Goal: Information Seeking & Learning: Learn about a topic

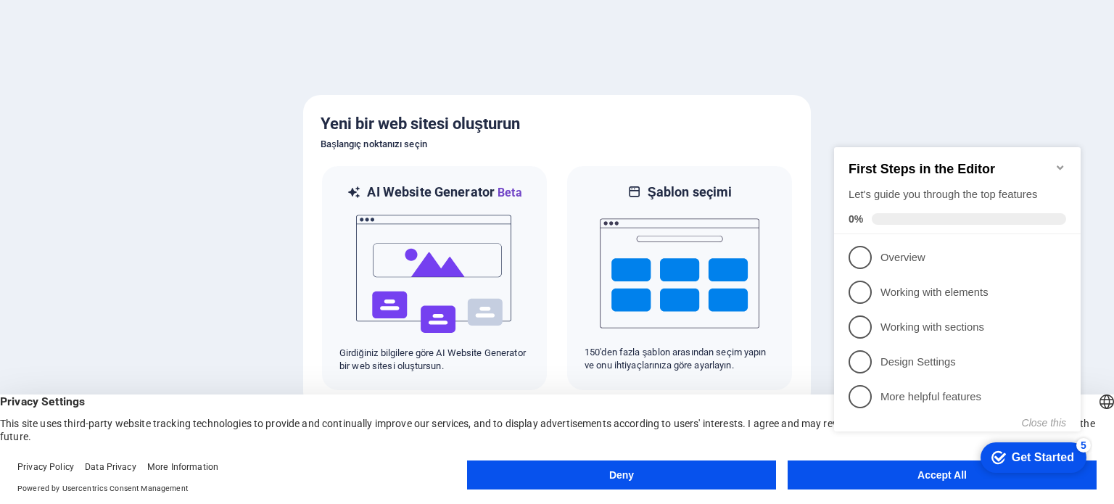
click at [1057, 165] on icon "Minimize checklist" at bounding box center [1061, 168] width 12 height 12
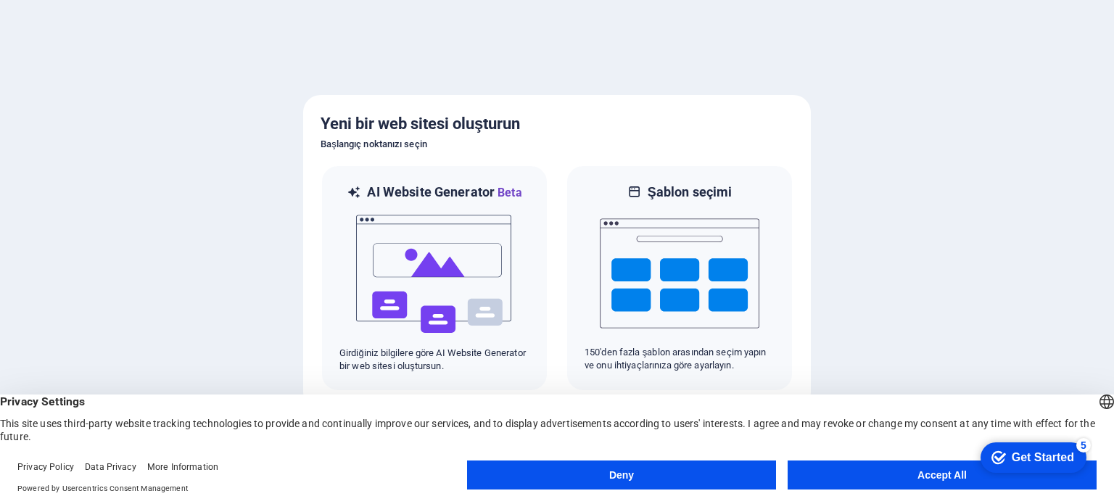
click at [850, 490] on button "Accept All" at bounding box center [942, 475] width 309 height 29
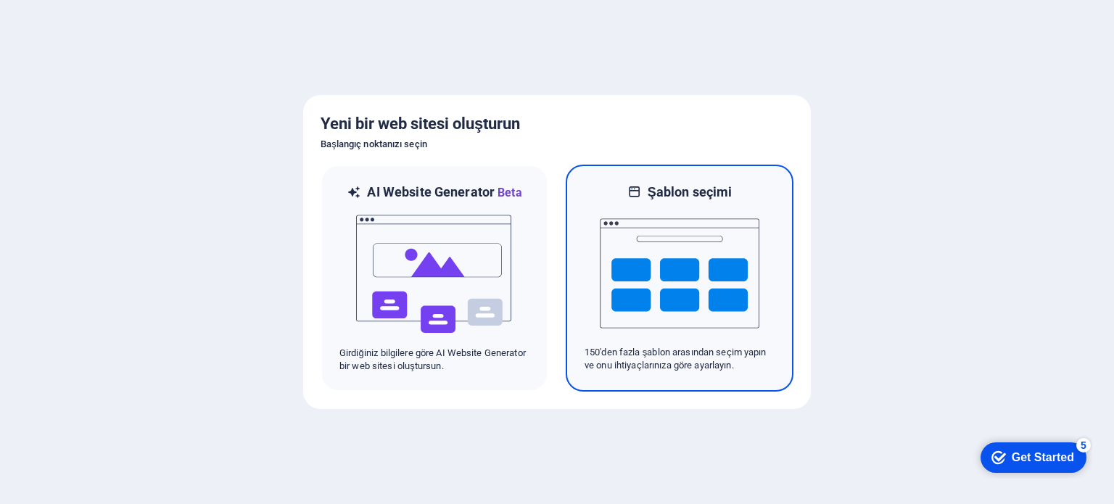
click at [631, 284] on img at bounding box center [680, 273] width 160 height 145
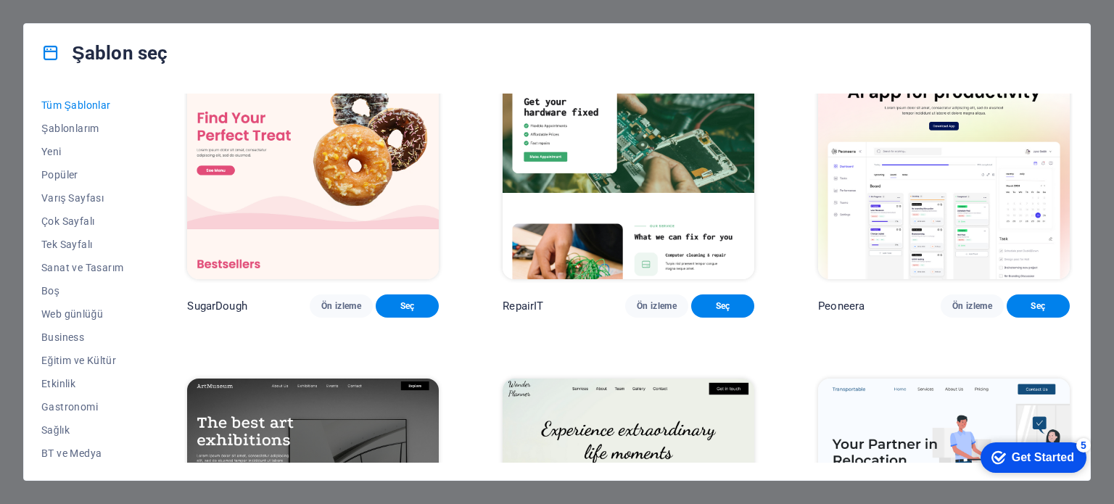
scroll to position [73, 0]
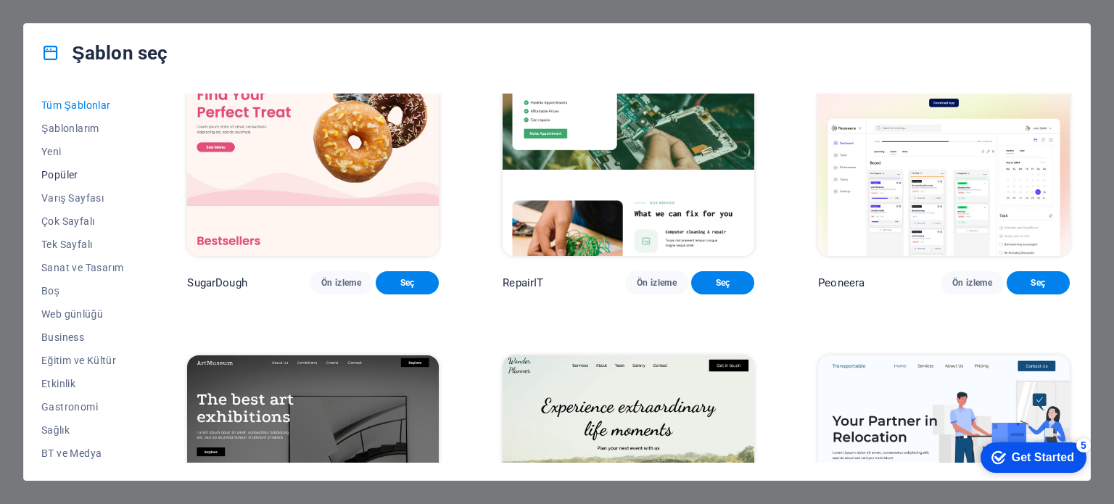
click at [70, 170] on span "Popüler" at bounding box center [82, 175] width 82 height 12
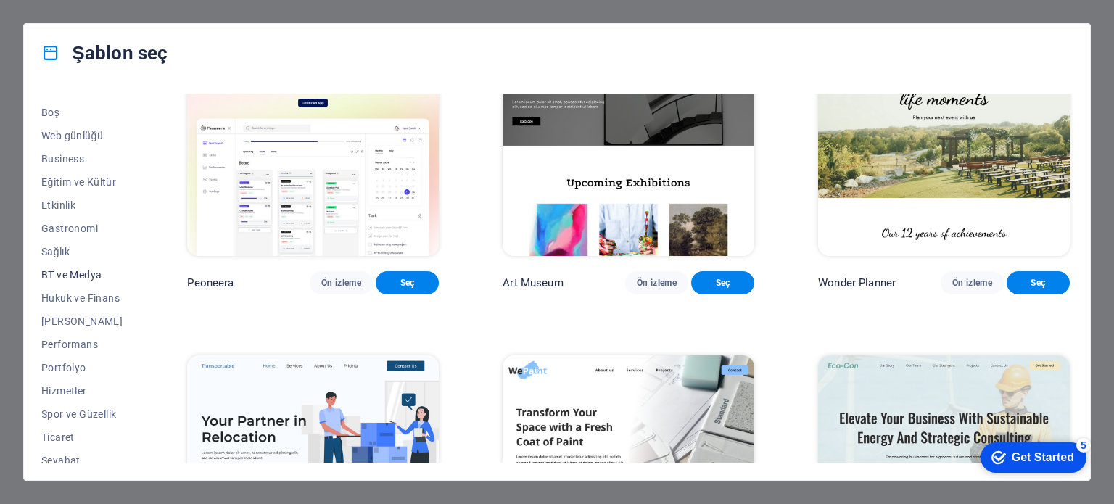
scroll to position [210, 0]
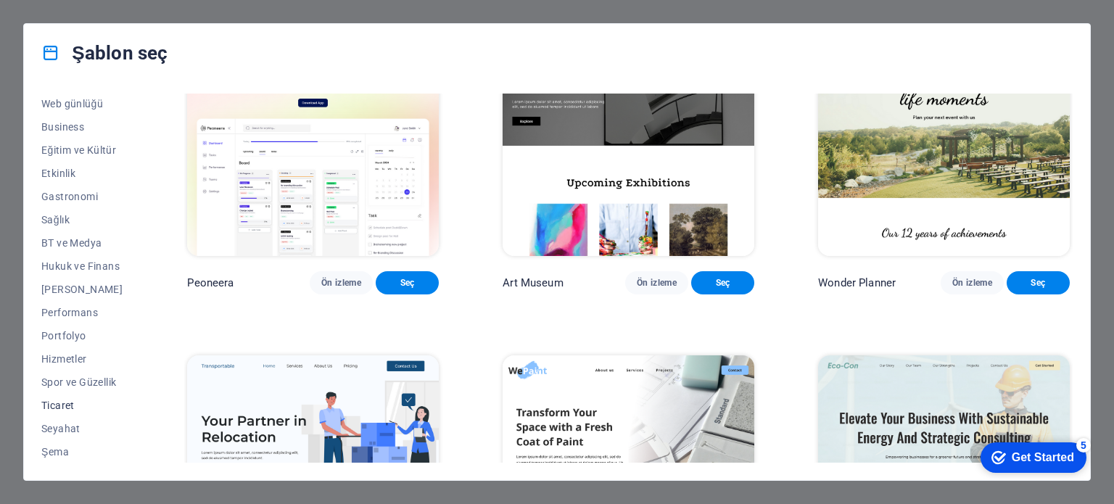
click at [68, 408] on span "Ticaret" at bounding box center [82, 406] width 82 height 12
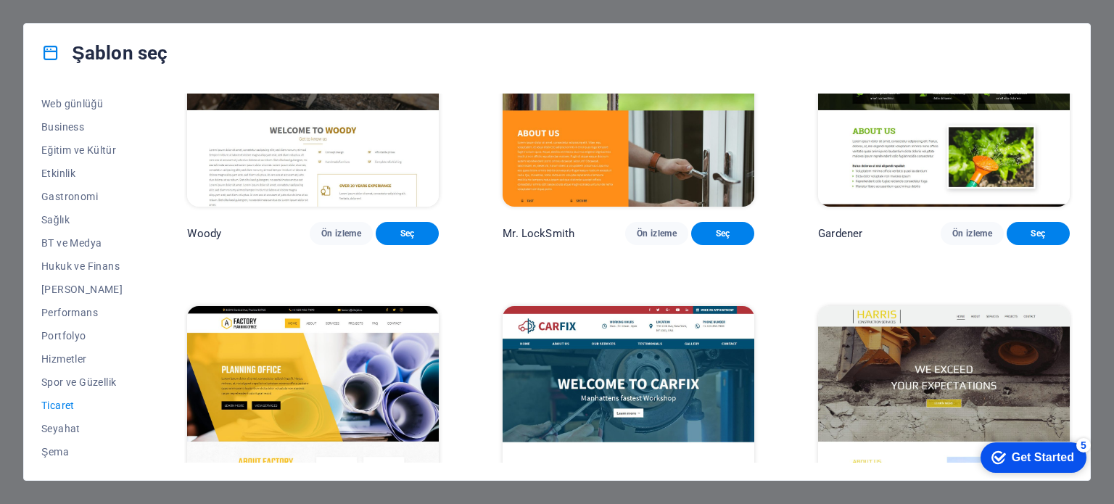
scroll to position [327, 0]
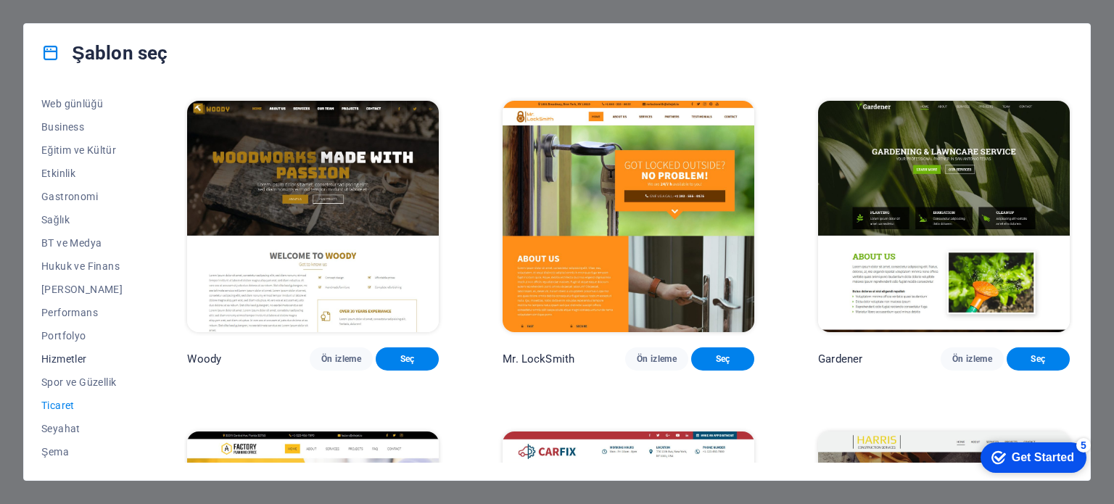
click at [73, 363] on span "Hizmetler" at bounding box center [82, 359] width 82 height 12
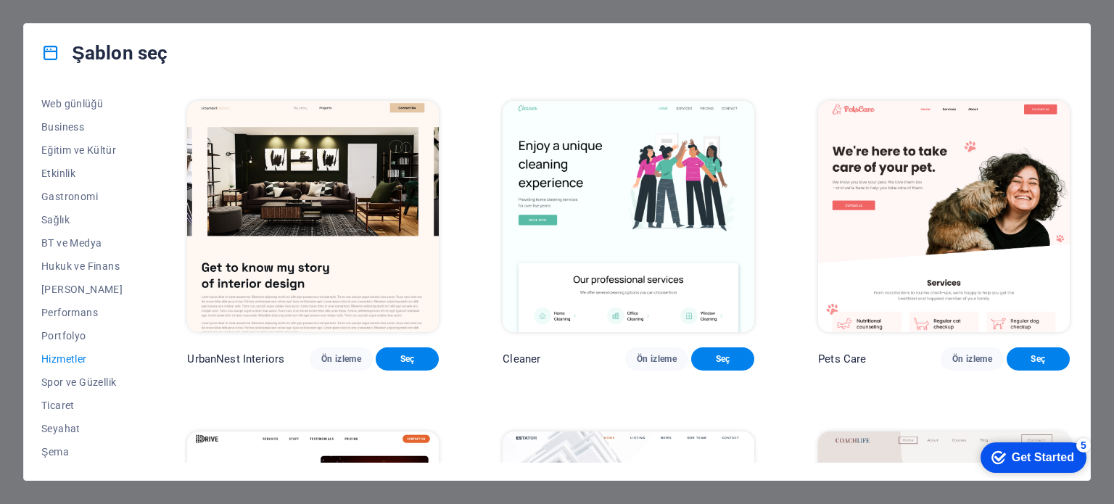
scroll to position [110, 0]
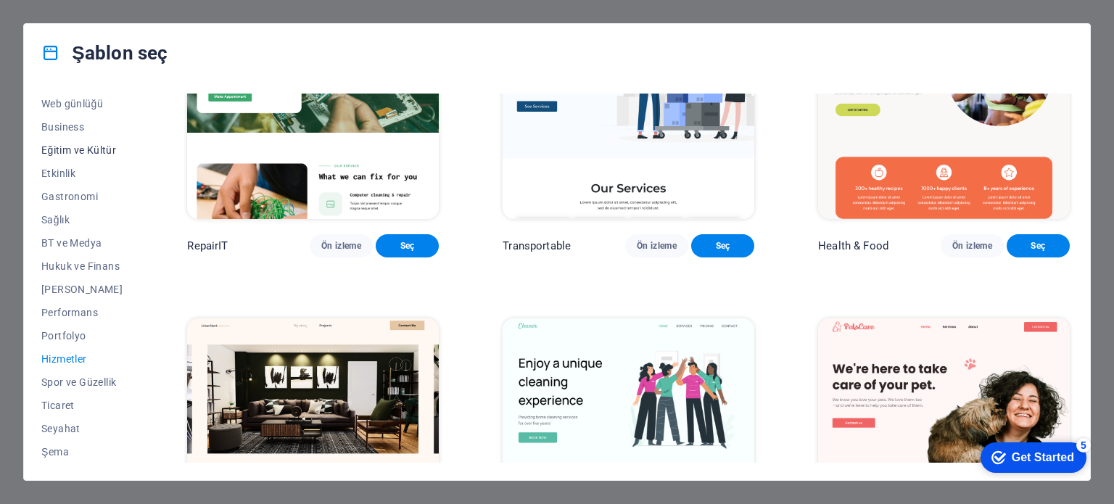
click at [96, 142] on button "Eğitim ve Kültür" at bounding box center [82, 150] width 82 height 23
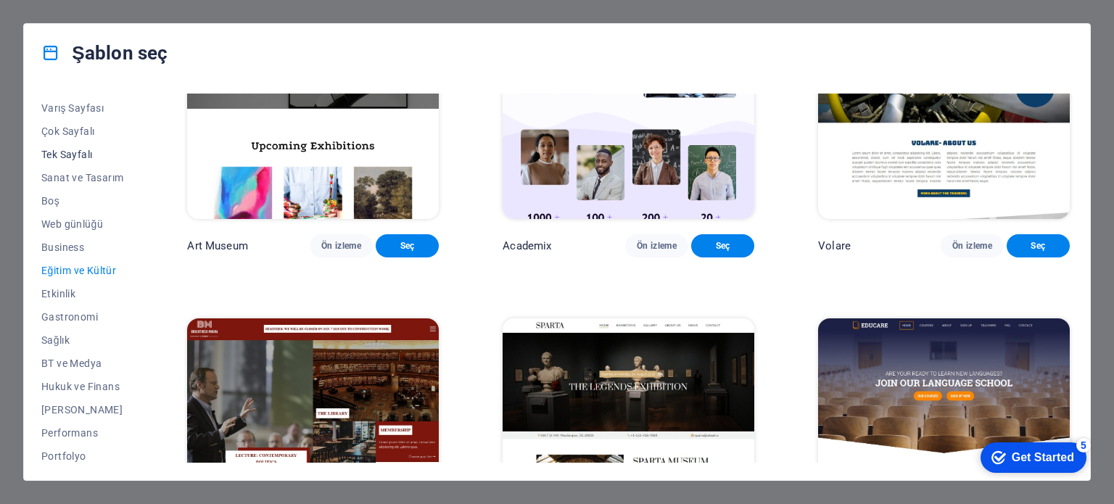
scroll to position [0, 0]
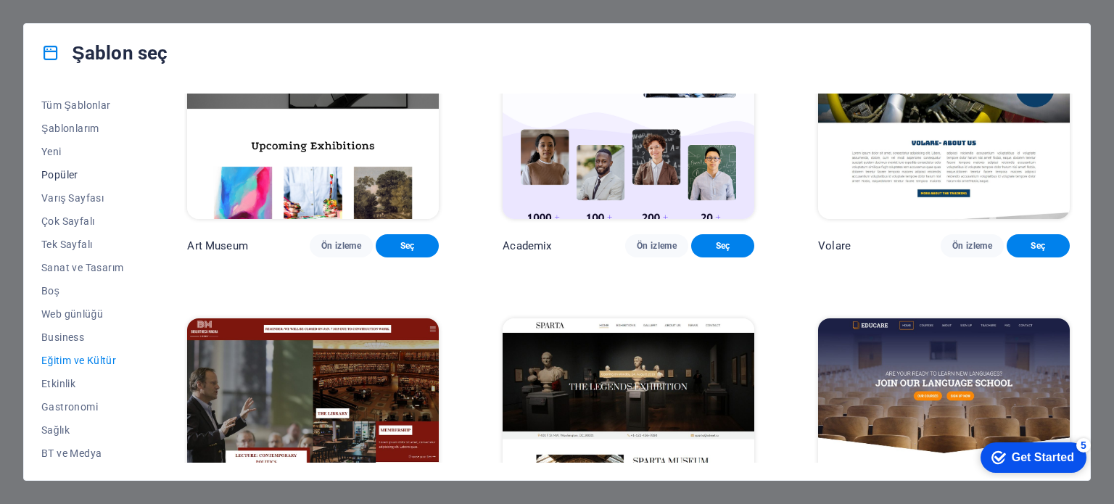
click at [75, 174] on span "Popüler" at bounding box center [82, 175] width 82 height 12
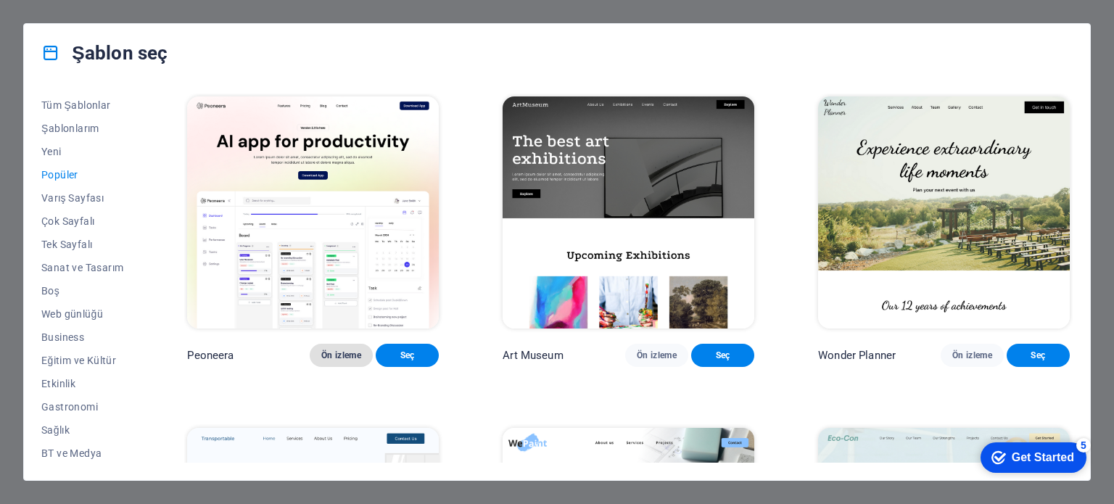
click at [341, 350] on span "Ön izleme" at bounding box center [341, 356] width 40 height 12
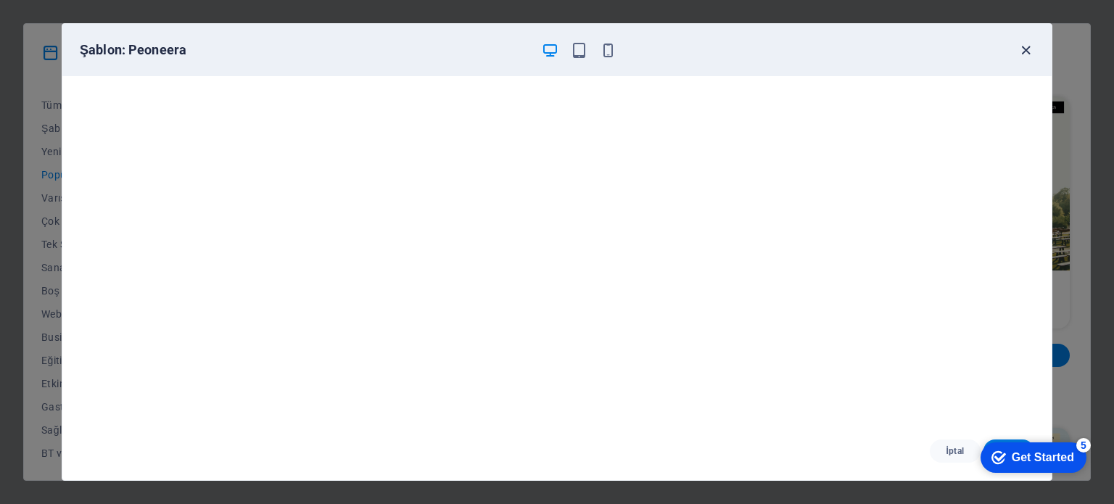
click at [1020, 47] on icon "button" at bounding box center [1026, 50] width 17 height 17
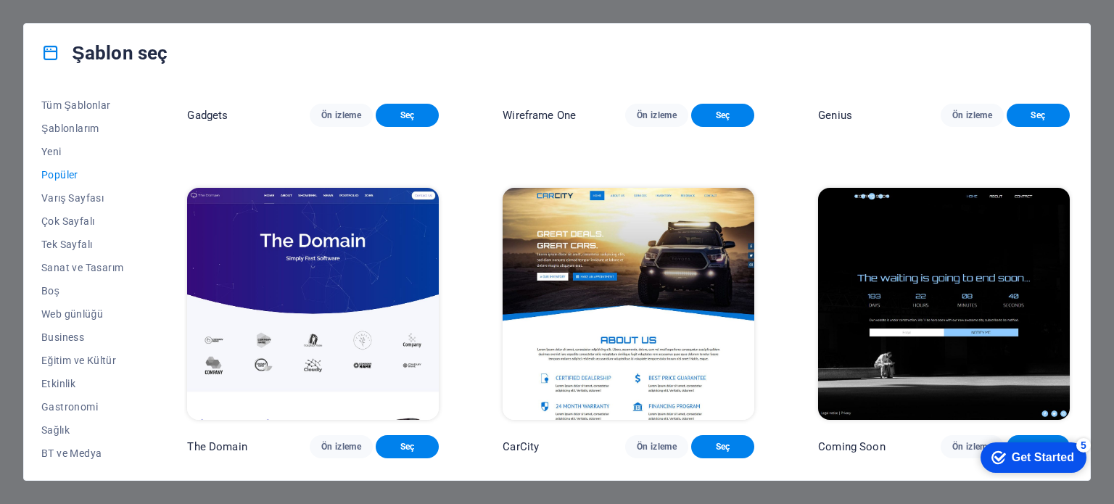
scroll to position [1517, 0]
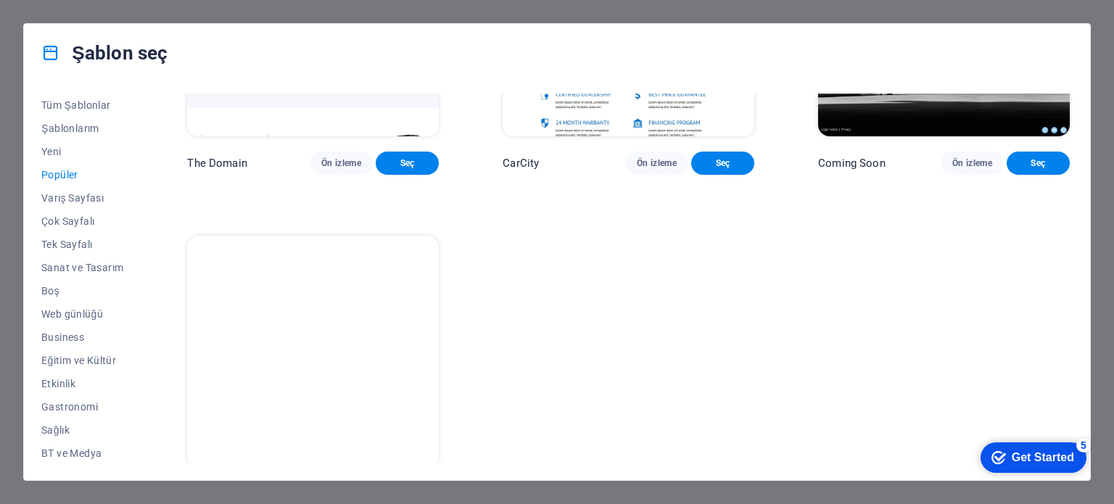
click at [350, 488] on span "Ön izleme" at bounding box center [341, 494] width 40 height 12
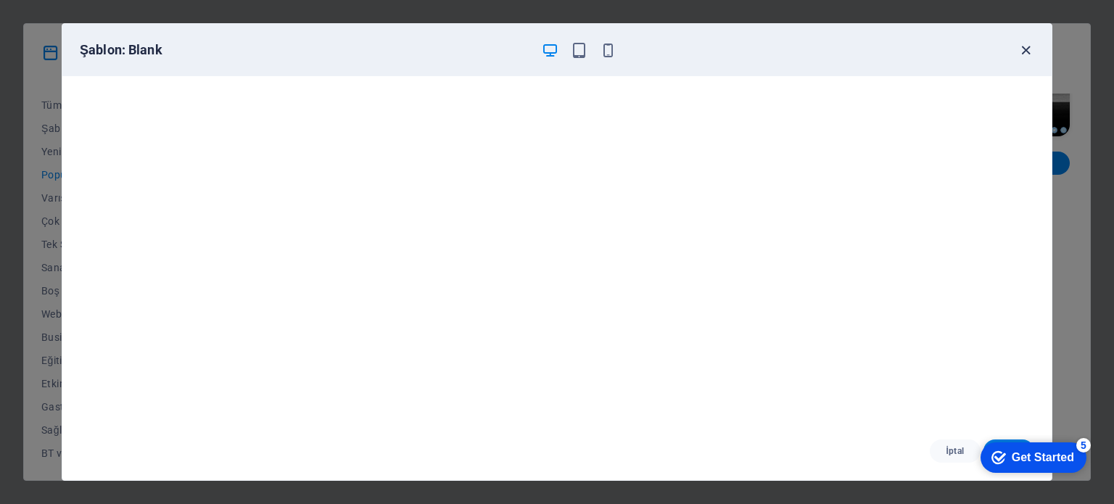
click at [1023, 55] on icon "button" at bounding box center [1026, 50] width 17 height 17
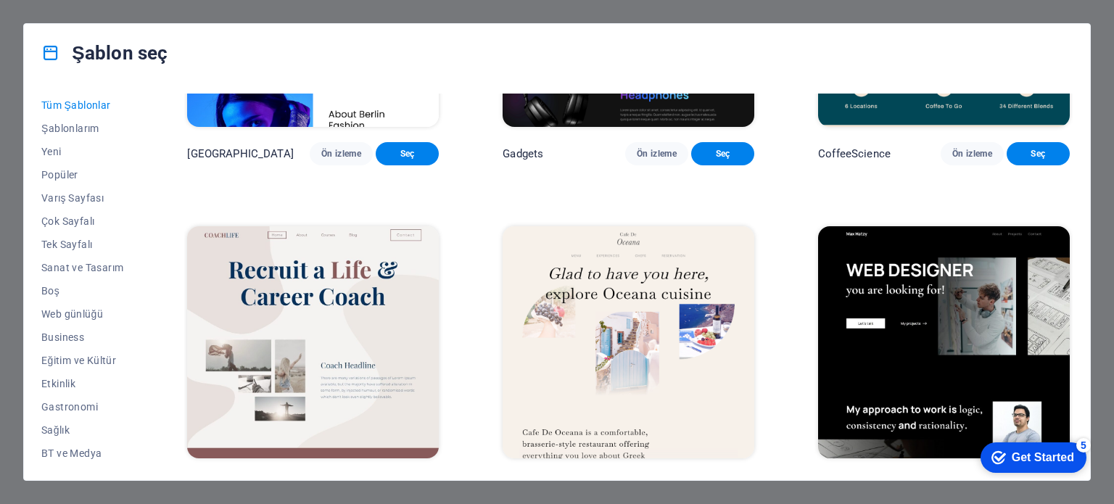
scroll to position [4280, 0]
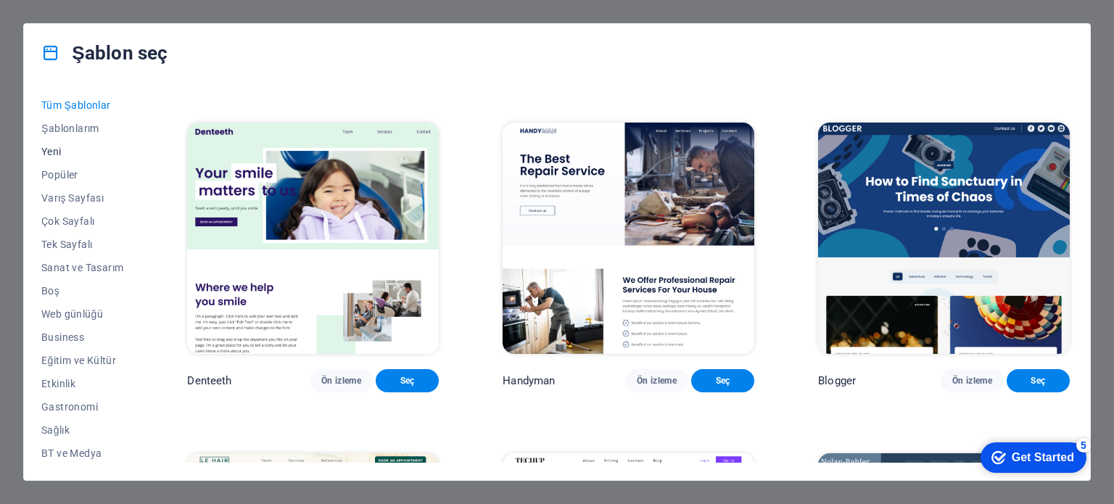
click at [84, 150] on span "Yeni" at bounding box center [82, 152] width 82 height 12
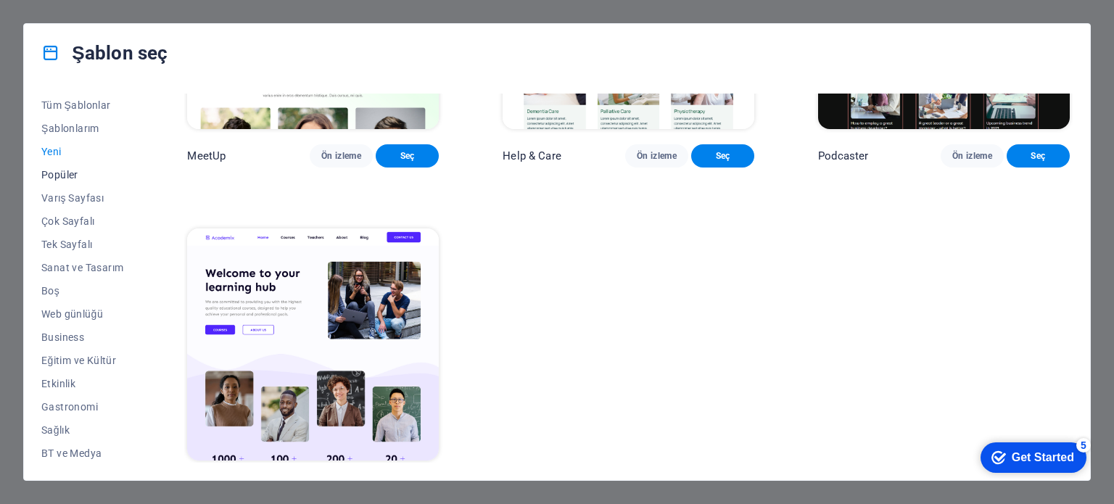
click at [75, 163] on button "Popüler" at bounding box center [82, 174] width 82 height 23
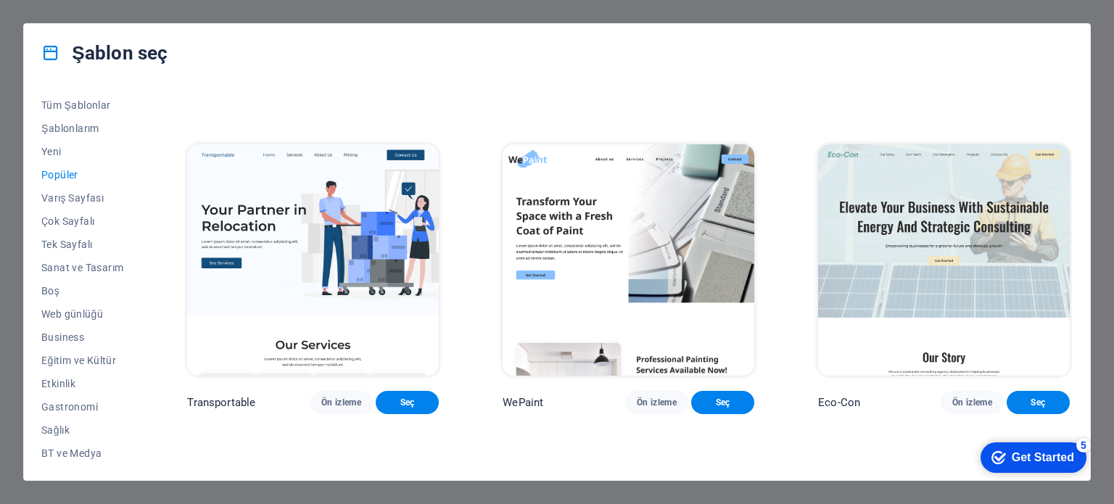
scroll to position [0, 0]
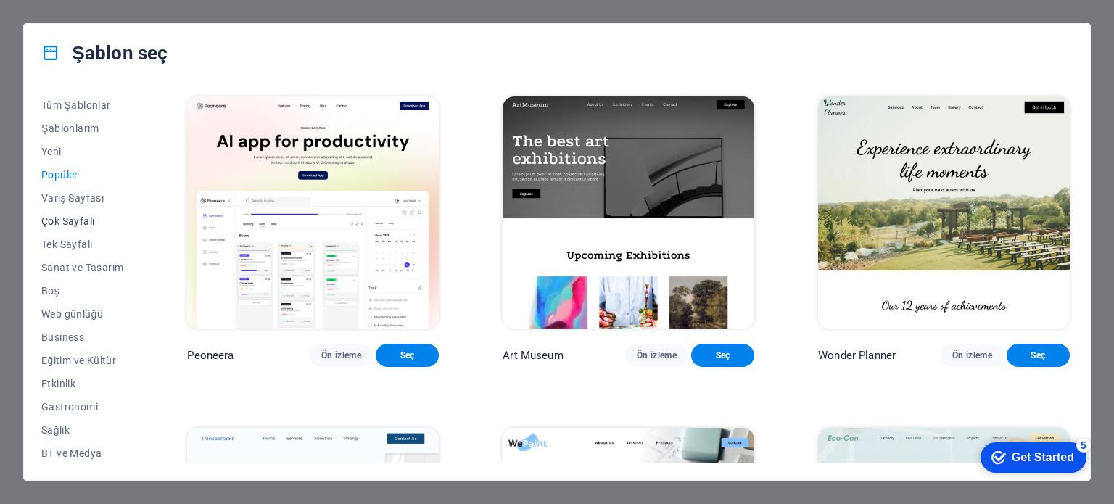
click at [88, 225] on span "Çok Sayfalı" at bounding box center [82, 221] width 82 height 12
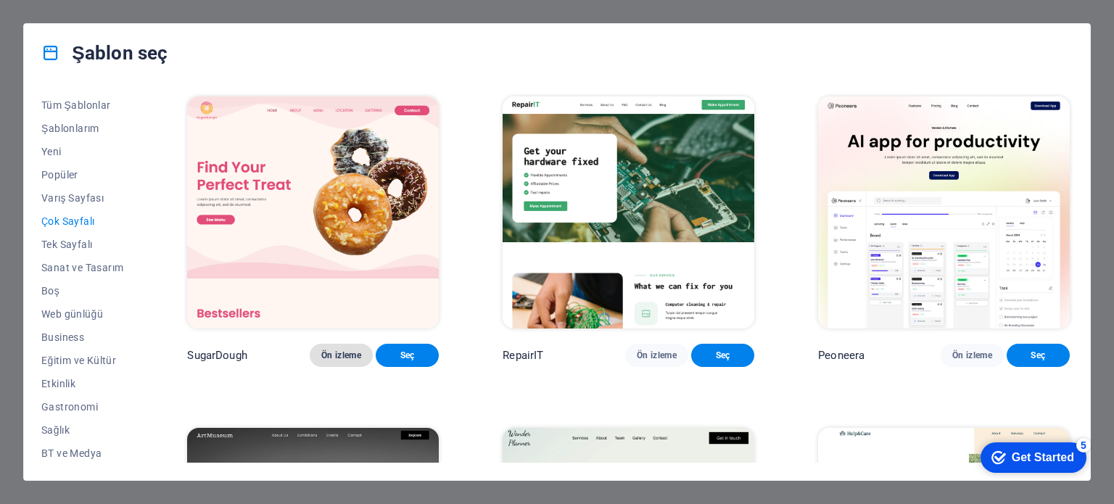
click at [343, 350] on span "Ön izleme" at bounding box center [341, 356] width 40 height 12
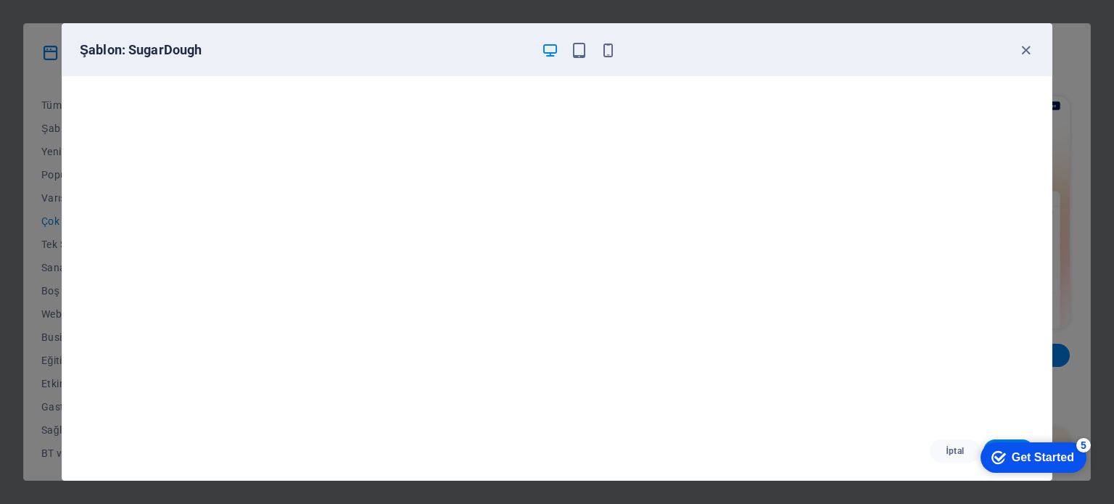
click at [580, 68] on div "Şablon: SugarDough" at bounding box center [556, 50] width 989 height 52
click at [583, 62] on div "Şablon: SugarDough" at bounding box center [556, 50] width 989 height 52
click at [583, 54] on icon "button" at bounding box center [579, 50] width 17 height 17
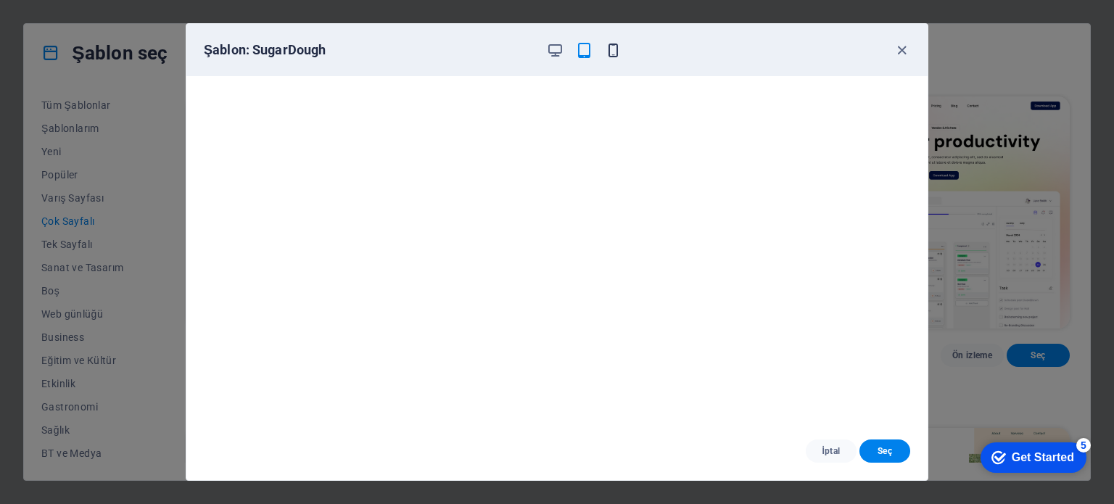
click at [612, 53] on icon "button" at bounding box center [613, 50] width 17 height 17
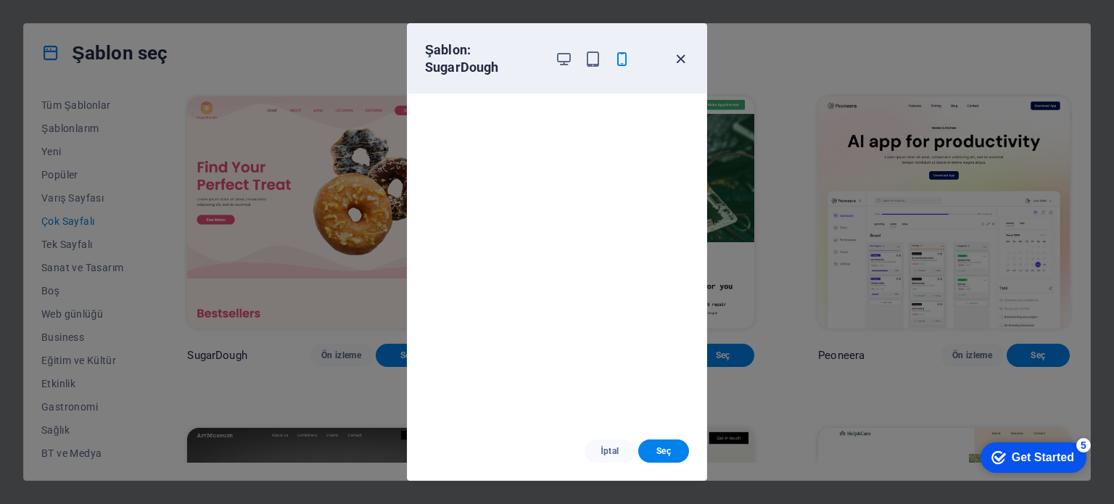
click at [678, 57] on icon "button" at bounding box center [680, 59] width 17 height 17
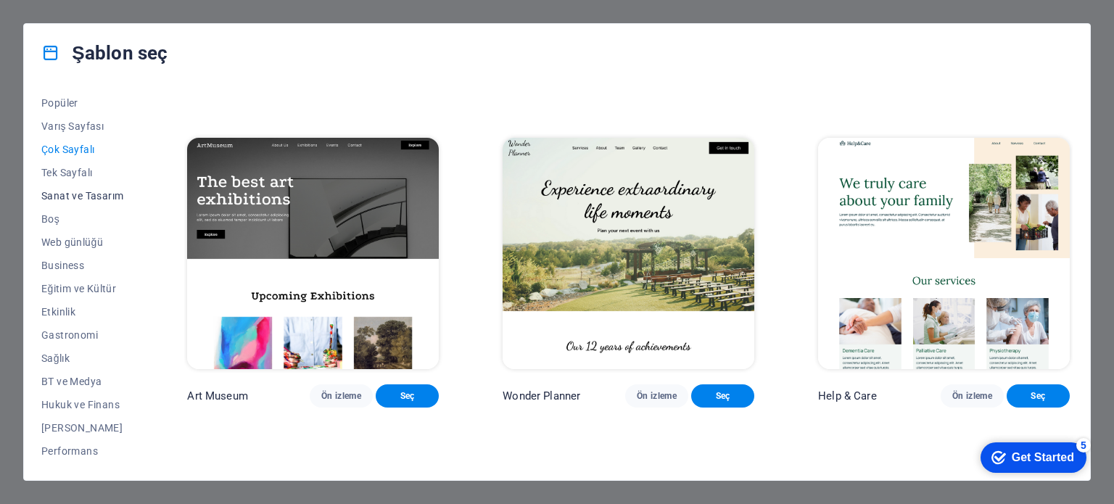
scroll to position [145, 0]
click at [105, 334] on span "Hukuk ve Finans" at bounding box center [82, 332] width 82 height 12
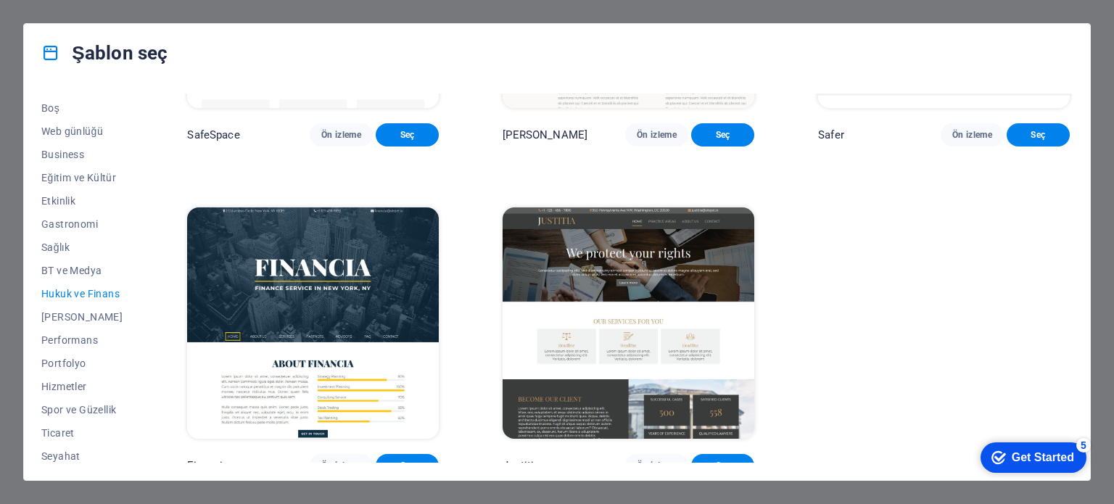
scroll to position [210, 0]
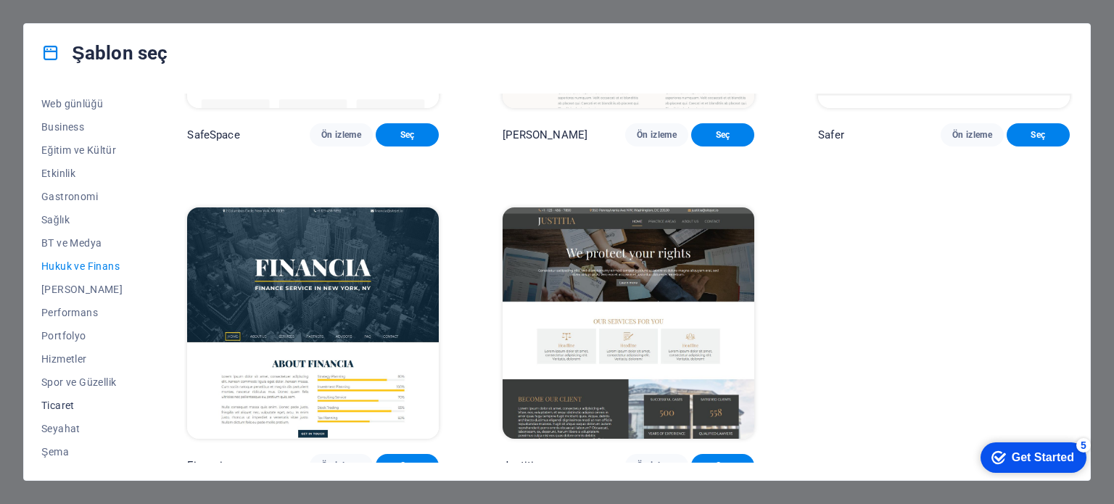
click at [88, 400] on span "Ticaret" at bounding box center [82, 406] width 82 height 12
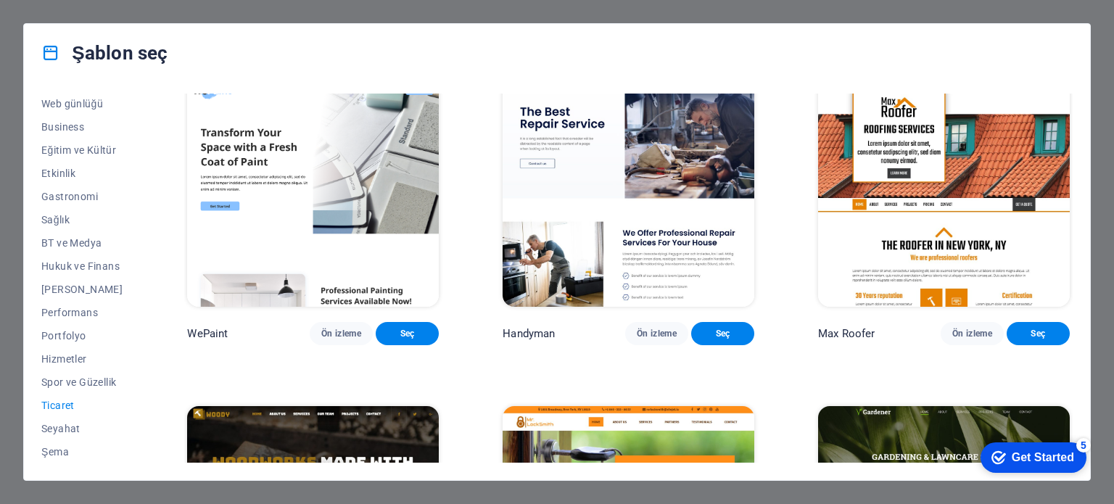
scroll to position [0, 0]
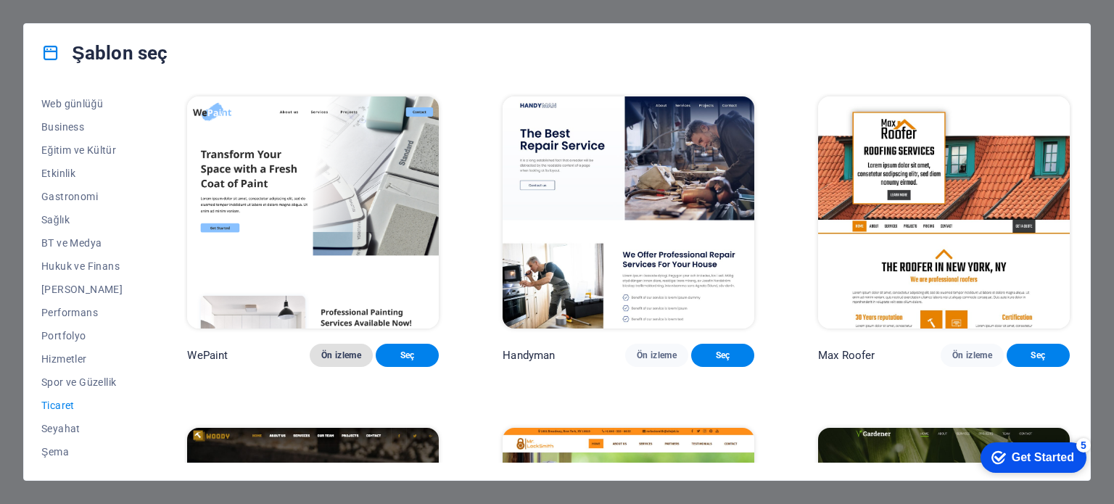
click at [342, 350] on span "Ön izleme" at bounding box center [341, 356] width 40 height 12
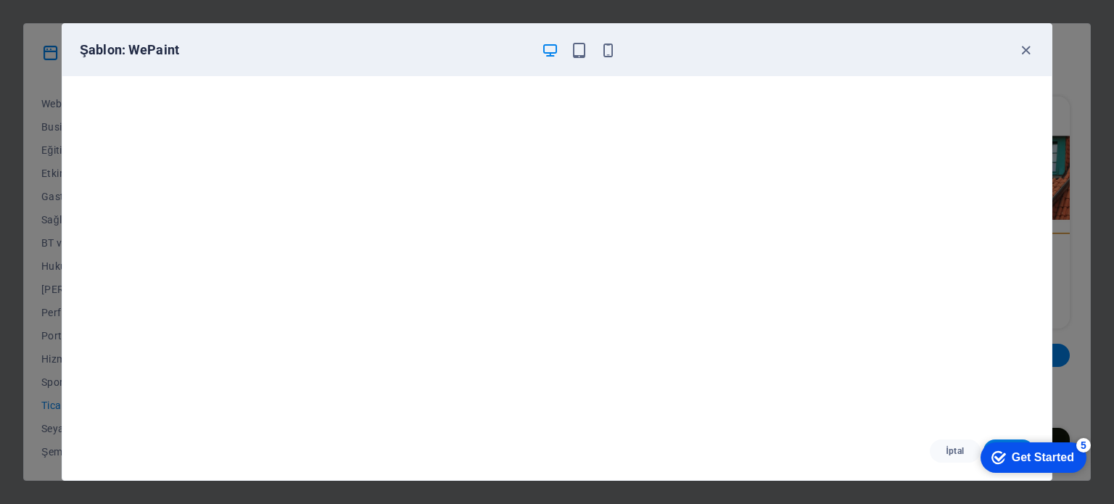
click at [624, 44] on div "Şablon: WePaint" at bounding box center [548, 49] width 937 height 17
click at [610, 51] on icon "button" at bounding box center [608, 50] width 17 height 17
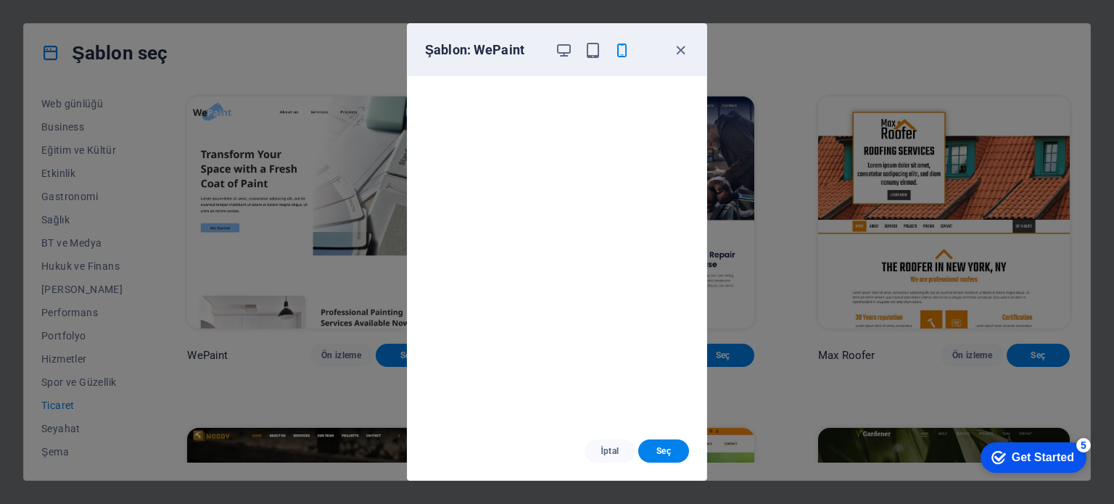
click at [554, 58] on div "Şablon: WePaint" at bounding box center [548, 49] width 247 height 17
click at [692, 51] on div "Şablon: WePaint" at bounding box center [557, 50] width 299 height 52
click at [691, 51] on div "Şablon: WePaint" at bounding box center [557, 50] width 299 height 52
click at [686, 44] on icon "button" at bounding box center [680, 50] width 17 height 17
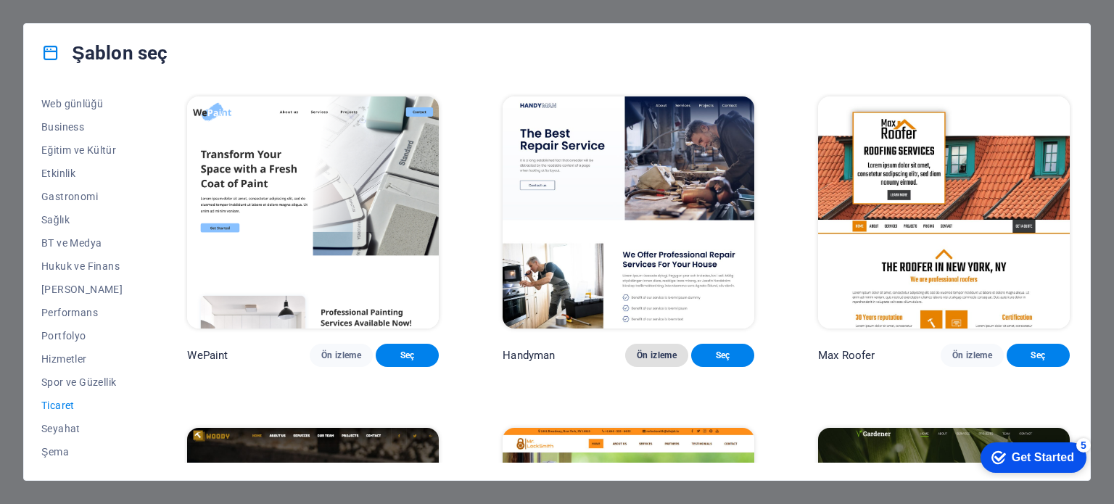
click at [662, 353] on span "Ön izleme" at bounding box center [657, 356] width 40 height 12
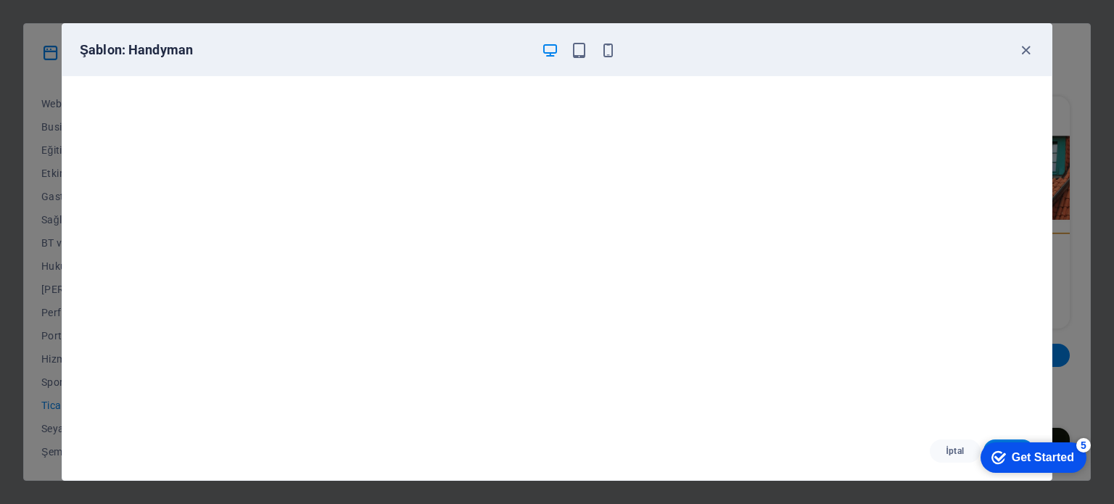
click at [610, 65] on div "Şablon: Handyman" at bounding box center [556, 50] width 989 height 52
click at [617, 54] on div "Şablon: Handyman" at bounding box center [548, 49] width 937 height 17
click at [613, 54] on icon "button" at bounding box center [608, 50] width 17 height 17
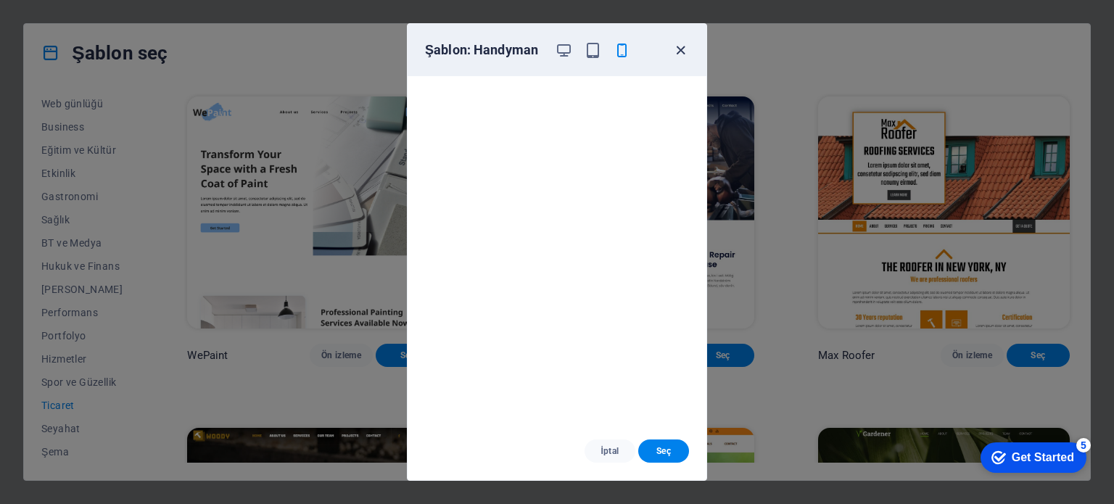
click at [679, 46] on icon "button" at bounding box center [680, 50] width 17 height 17
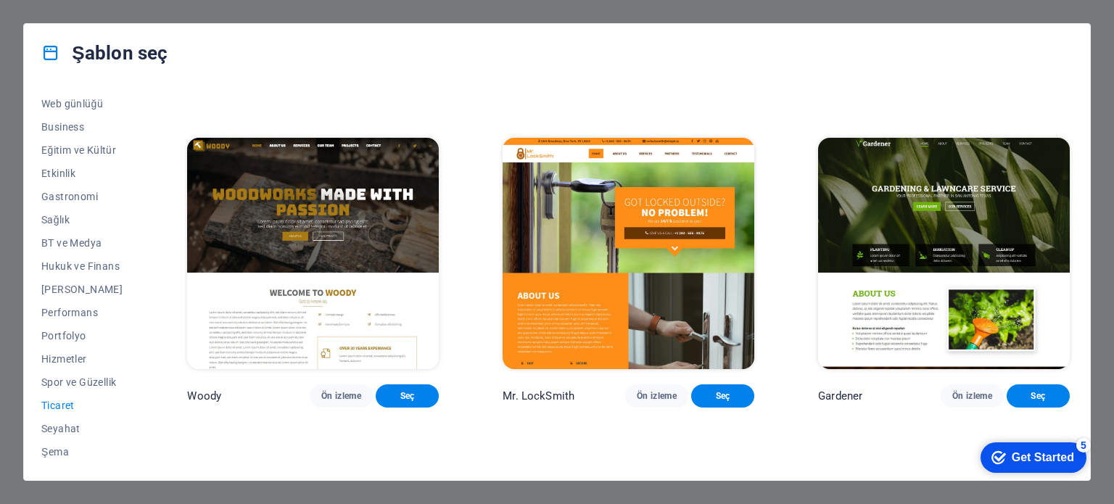
scroll to position [545, 0]
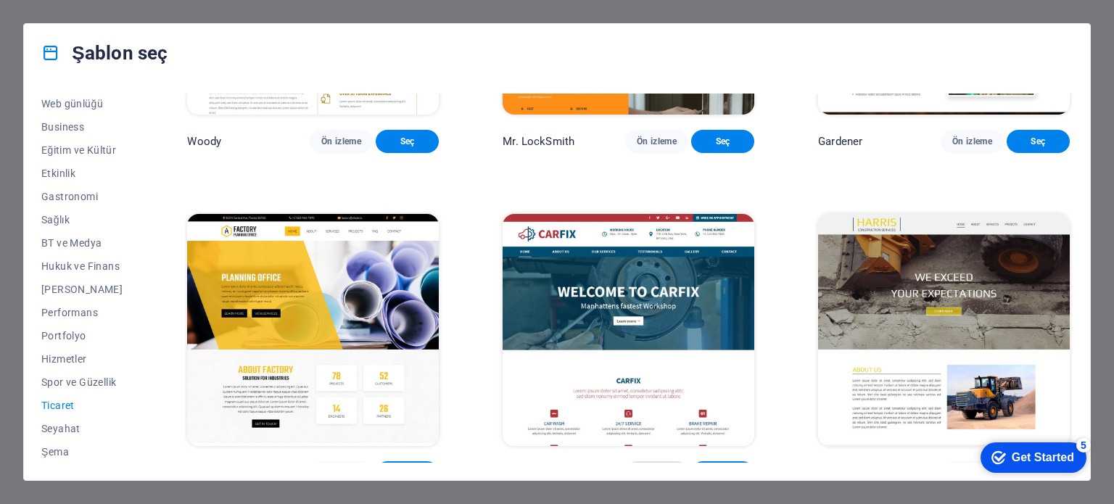
click at [650, 467] on span "Ön izleme" at bounding box center [657, 473] width 40 height 12
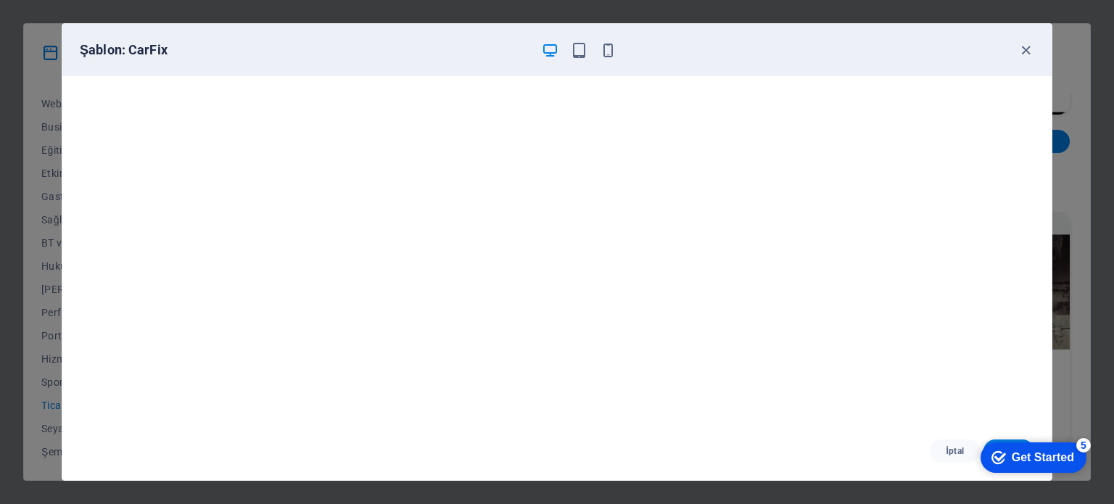
drag, startPoint x: 603, startPoint y: 68, endPoint x: 609, endPoint y: 59, distance: 11.1
click at [603, 68] on div "Şablon: CarFix" at bounding box center [556, 50] width 989 height 52
click at [609, 58] on div "Şablon: CarFix" at bounding box center [556, 50] width 989 height 52
click at [603, 49] on icon "button" at bounding box center [608, 50] width 17 height 17
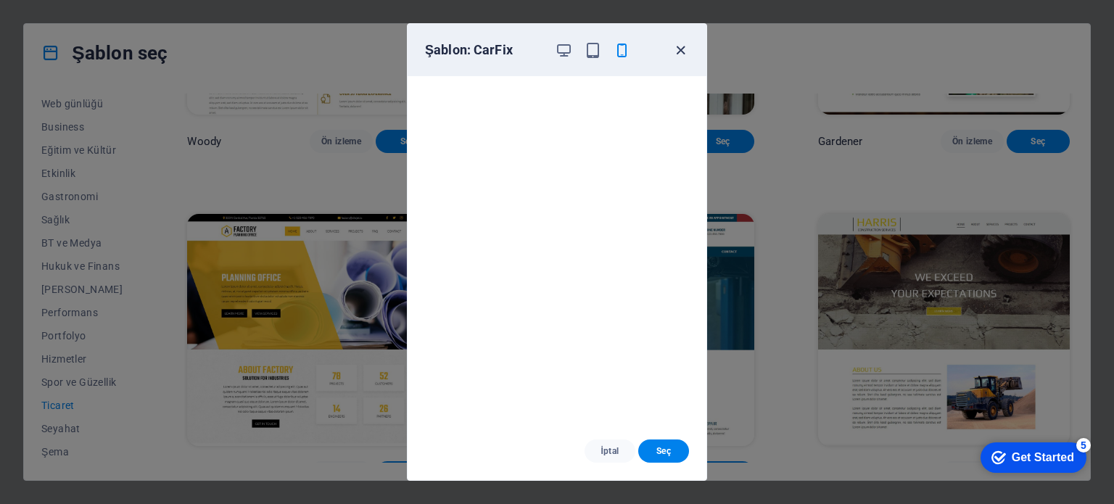
click at [685, 42] on icon "button" at bounding box center [680, 50] width 17 height 17
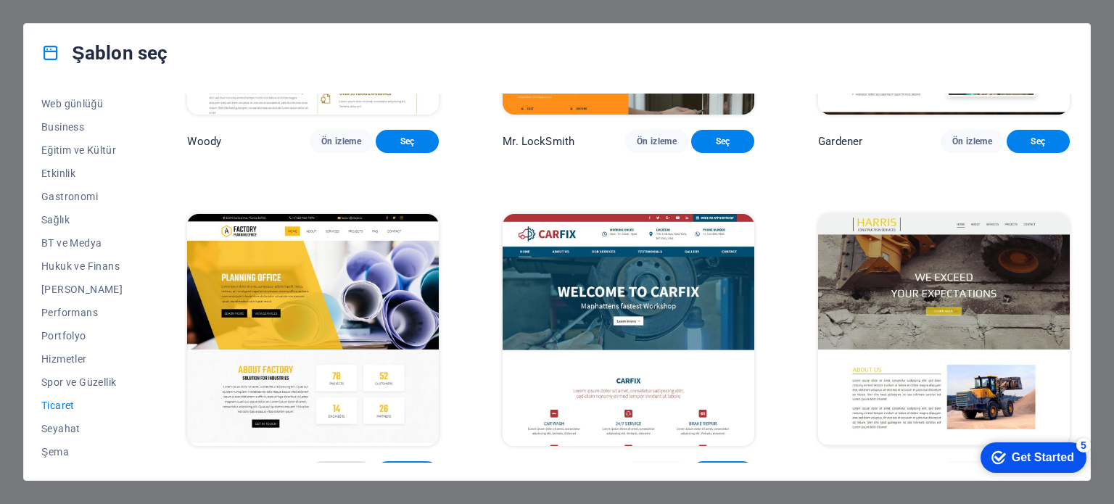
click at [361, 467] on span "Ön izleme" at bounding box center [341, 473] width 40 height 12
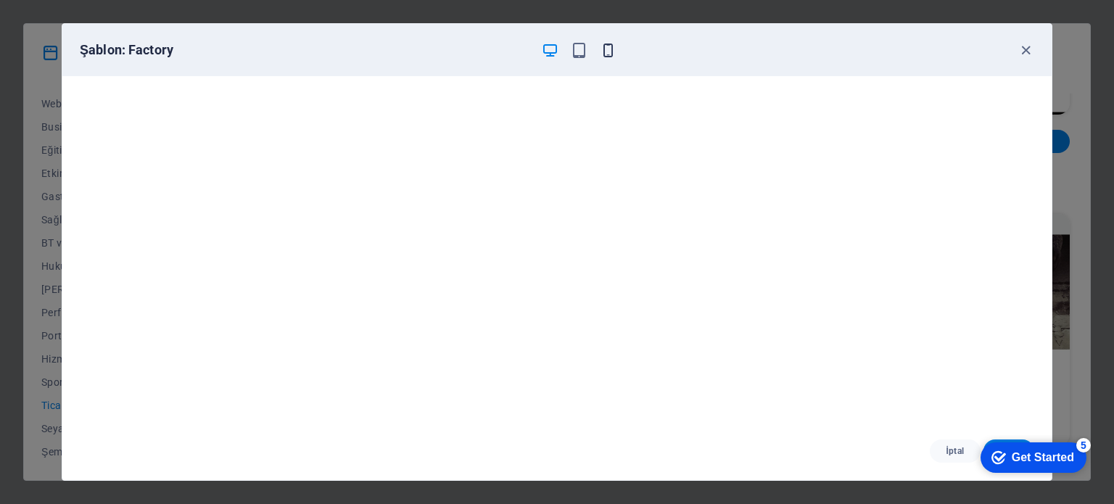
click at [605, 43] on icon "button" at bounding box center [608, 50] width 17 height 17
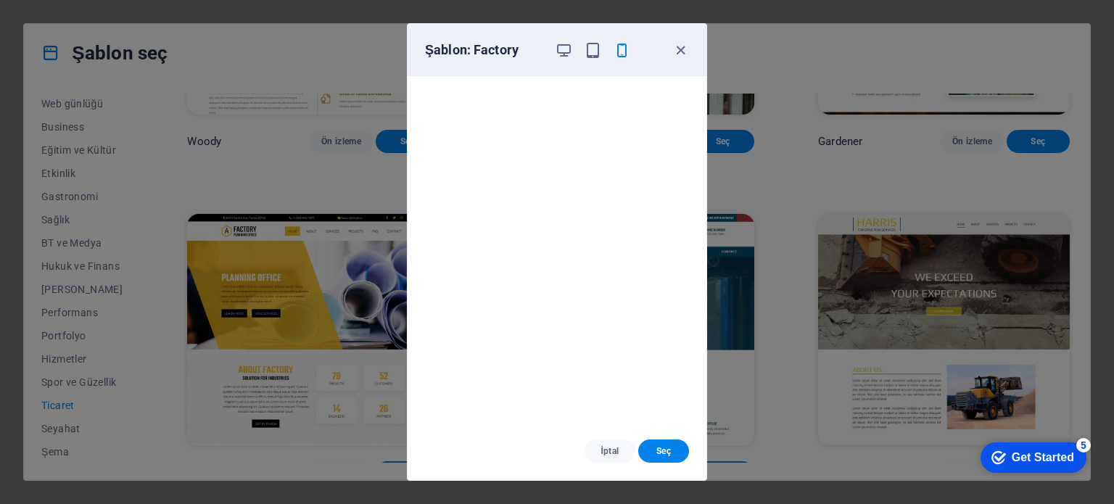
drag, startPoint x: 681, startPoint y: 38, endPoint x: 640, endPoint y: 57, distance: 45.1
click at [681, 38] on div "Şablon: Factory" at bounding box center [557, 50] width 299 height 52
click at [668, 60] on div "Şablon: Factory" at bounding box center [557, 50] width 299 height 52
click at [678, 46] on icon "button" at bounding box center [680, 50] width 17 height 17
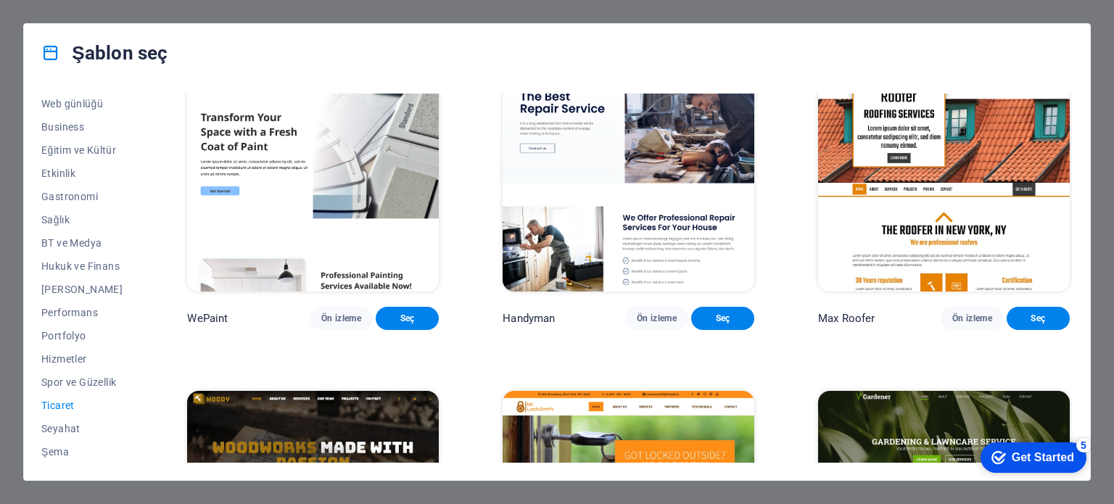
scroll to position [0, 0]
